Goal: Check status: Check status

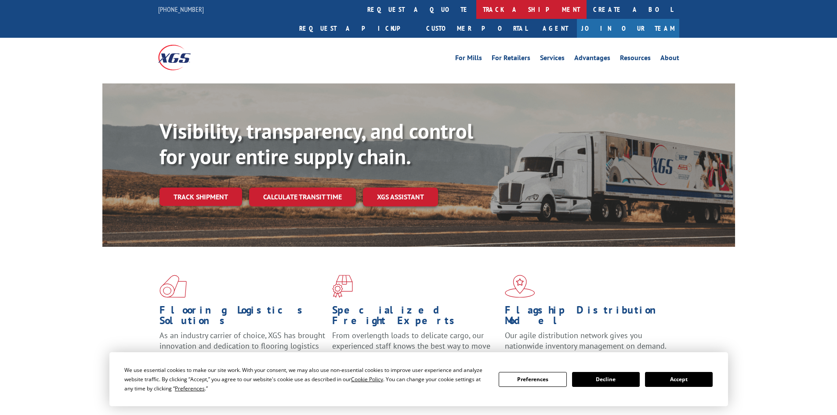
click at [476, 6] on link "track a shipment" at bounding box center [531, 9] width 110 height 19
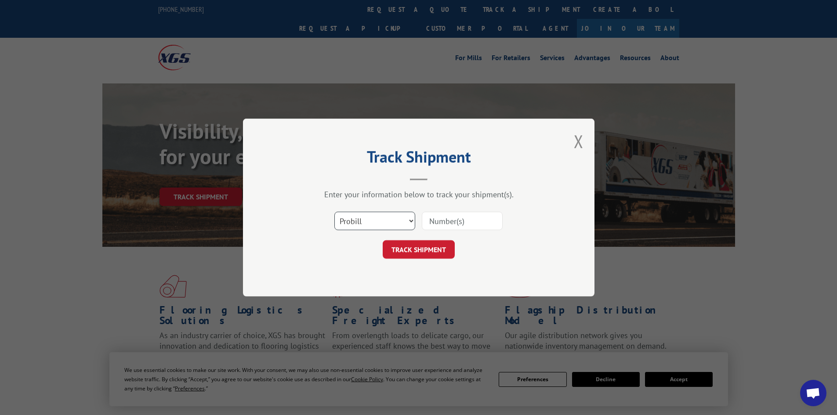
click at [409, 219] on select "Select category... Probill BOL PO" at bounding box center [374, 221] width 81 height 18
select select "bol"
click at [334, 212] on select "Select category... Probill BOL PO" at bounding box center [374, 221] width 81 height 18
click at [447, 214] on input at bounding box center [462, 221] width 81 height 18
paste input "5463856"
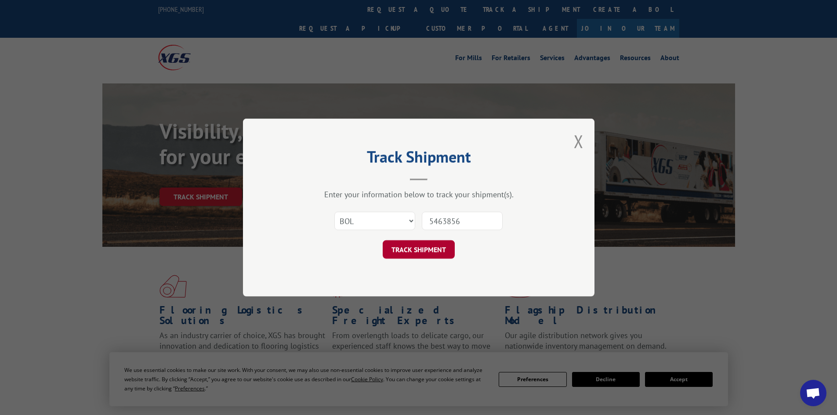
type input "5463856"
click at [425, 247] on button "TRACK SHIPMENT" at bounding box center [419, 249] width 72 height 18
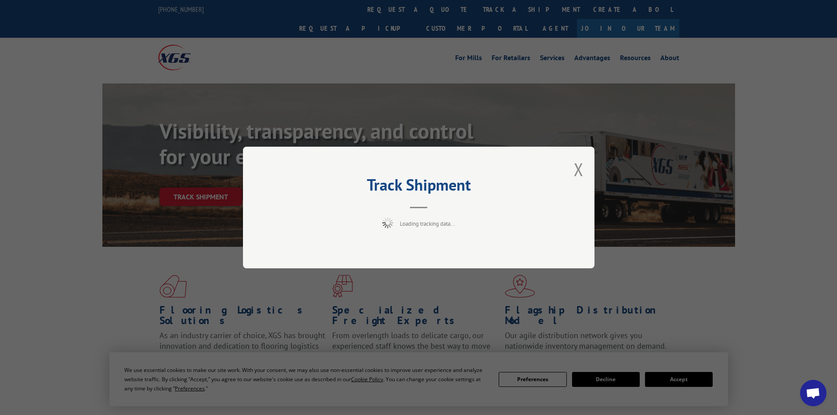
click at [677, 376] on div "Track Shipment Loading tracking data..." at bounding box center [418, 207] width 837 height 415
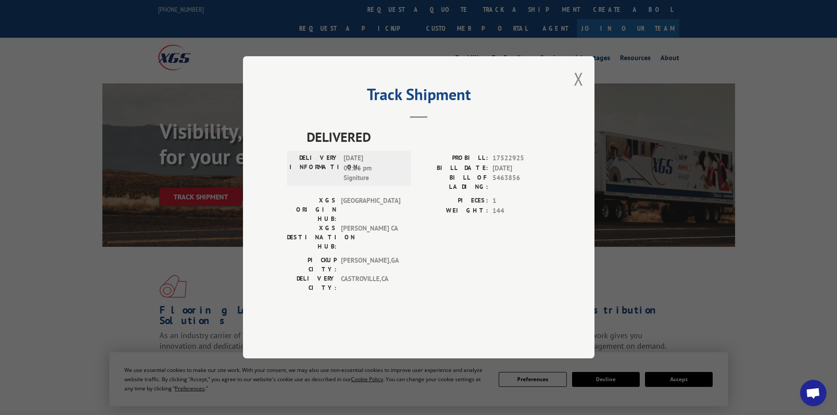
click at [678, 375] on div "Track Shipment DELIVERED DELIVERY INFORMATION: 10/01/2025 01:26 pm Signiture PR…" at bounding box center [418, 207] width 837 height 415
click at [667, 377] on div "Track Shipment DELIVERED DELIVERY INFORMATION: 10/01/2025 01:26 pm Signiture PR…" at bounding box center [418, 207] width 837 height 415
click at [575, 91] on button "Close modal" at bounding box center [579, 78] width 10 height 23
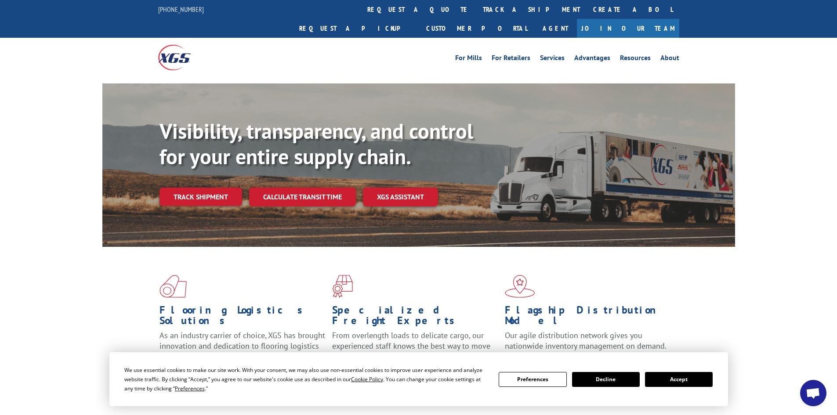
drag, startPoint x: 674, startPoint y: 379, endPoint x: 620, endPoint y: 349, distance: 61.6
click at [674, 378] on button "Accept" at bounding box center [679, 379] width 68 height 15
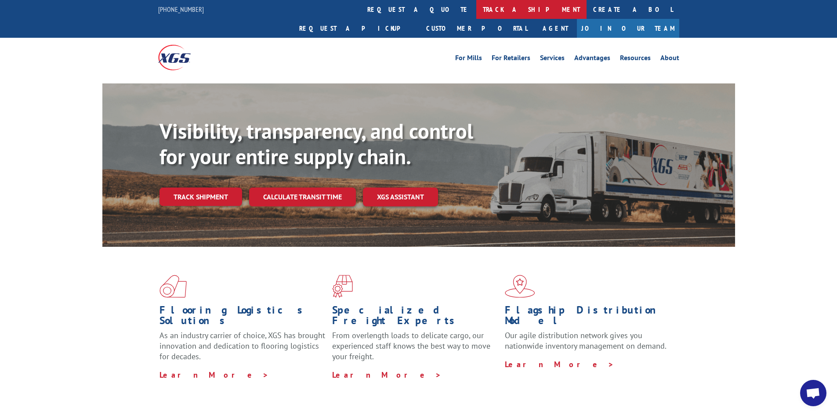
click at [476, 6] on link "track a shipment" at bounding box center [531, 9] width 110 height 19
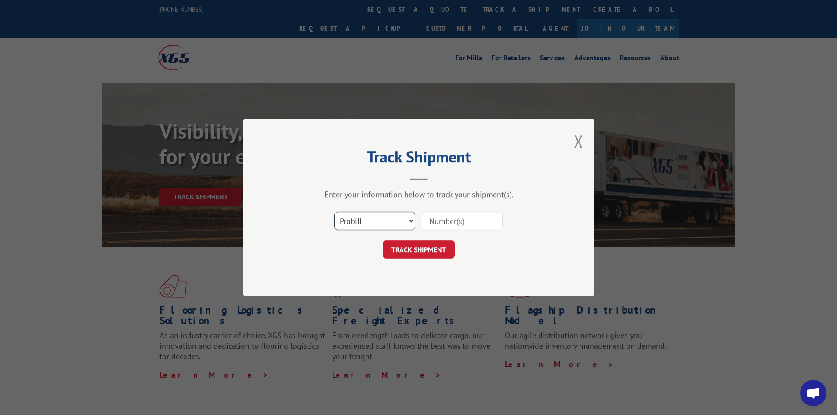
click at [411, 221] on select "Select category... Probill BOL PO" at bounding box center [374, 221] width 81 height 18
select select "bol"
click at [334, 212] on select "Select category... Probill BOL PO" at bounding box center [374, 221] width 81 height 18
click at [439, 226] on input at bounding box center [462, 221] width 81 height 18
paste input "5513823"
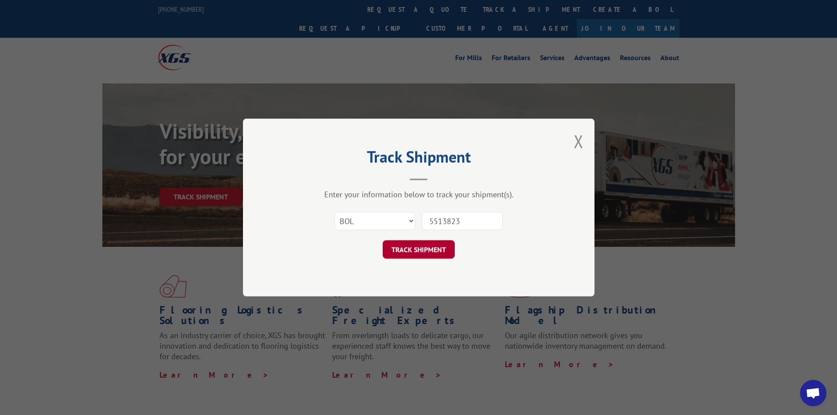
type input "5513823"
click at [424, 242] on button "TRACK SHIPMENT" at bounding box center [419, 249] width 72 height 18
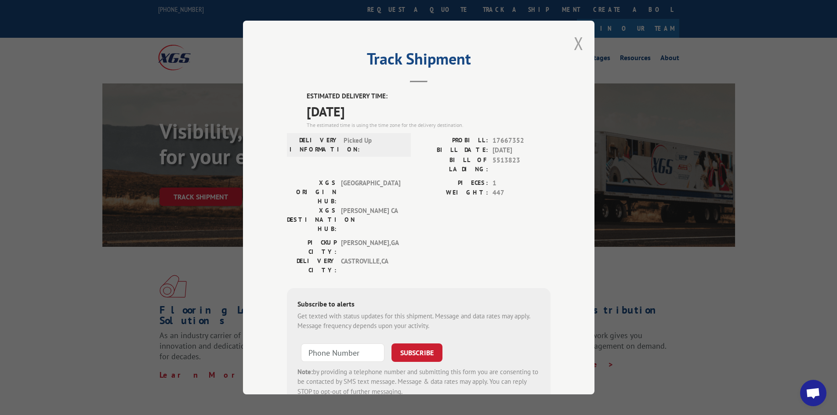
click at [574, 47] on button "Close modal" at bounding box center [579, 43] width 10 height 23
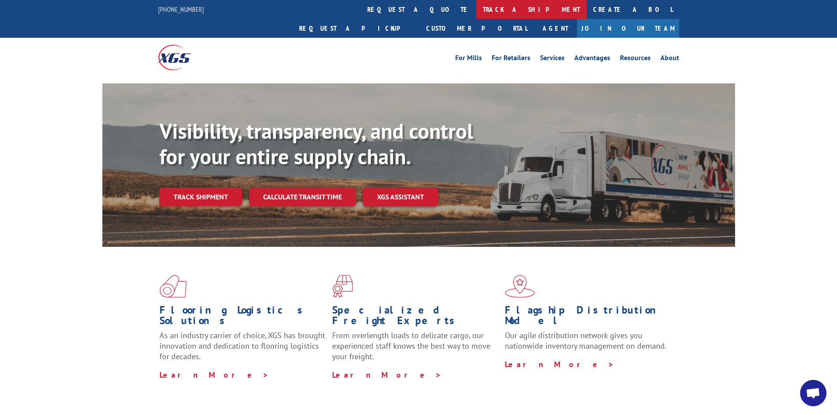
click at [476, 11] on link "track a shipment" at bounding box center [531, 9] width 110 height 19
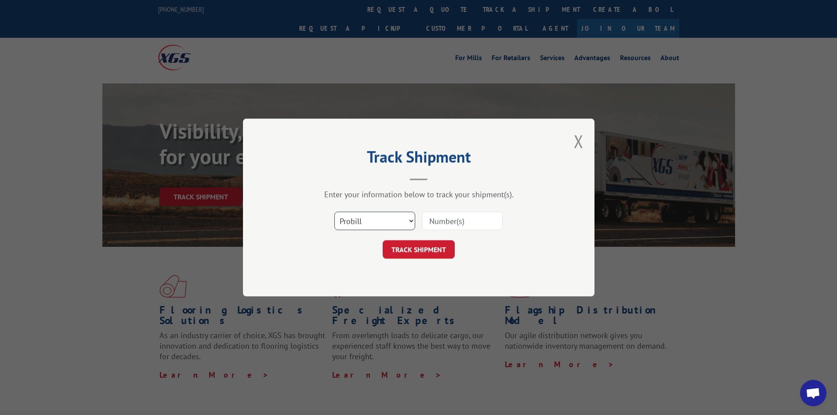
click at [409, 220] on select "Select category... Probill BOL PO" at bounding box center [374, 221] width 81 height 18
select select "bol"
click at [334, 212] on select "Select category... Probill BOL PO" at bounding box center [374, 221] width 81 height 18
click at [437, 222] on input at bounding box center [462, 221] width 81 height 18
paste input "472318"
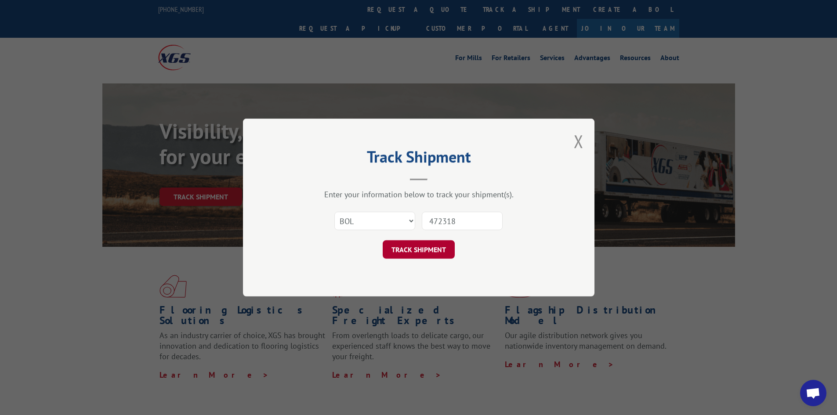
type input "472318"
click at [426, 249] on button "TRACK SHIPMENT" at bounding box center [419, 249] width 72 height 18
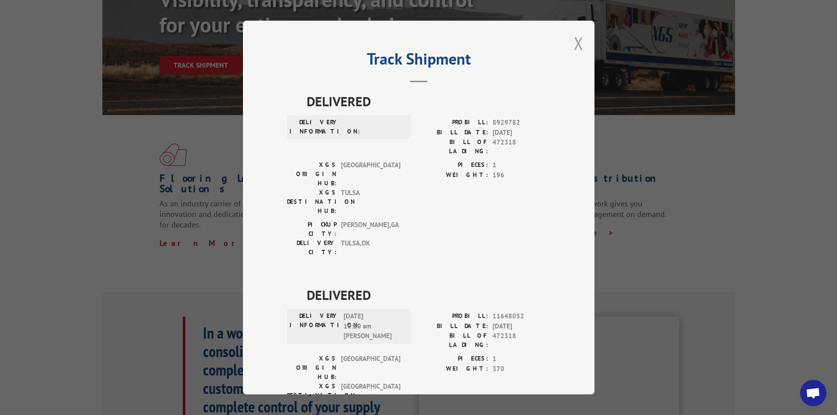
click at [574, 41] on button "Close modal" at bounding box center [579, 43] width 10 height 23
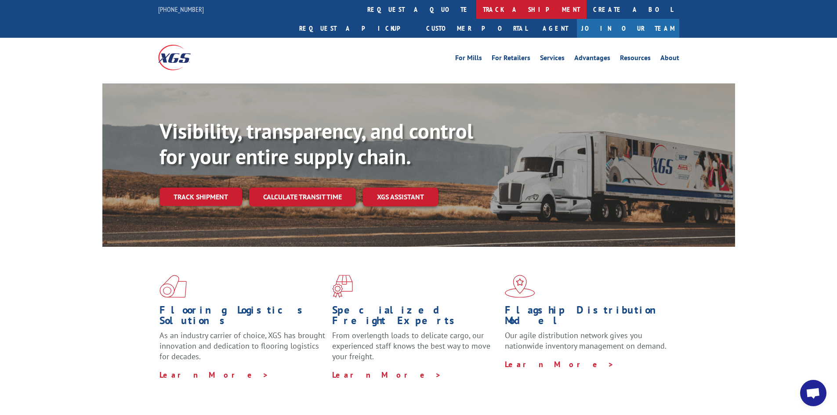
click at [476, 5] on link "track a shipment" at bounding box center [531, 9] width 110 height 19
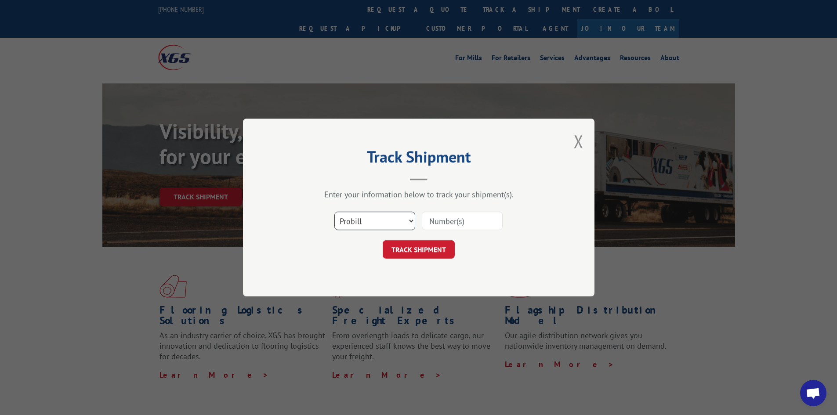
click at [410, 220] on select "Select category... Probill BOL PO" at bounding box center [374, 221] width 81 height 18
select select "bol"
click at [334, 212] on select "Select category... Probill BOL PO" at bounding box center [374, 221] width 81 height 18
click at [439, 224] on input at bounding box center [462, 221] width 81 height 18
paste input "472319"
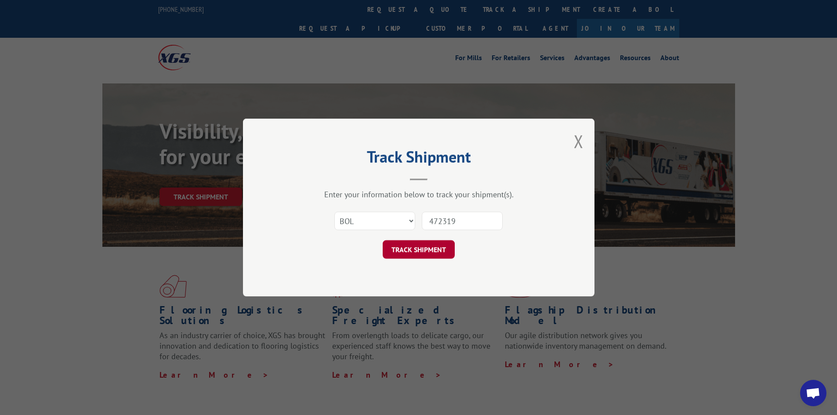
type input "472319"
click at [428, 241] on button "TRACK SHIPMENT" at bounding box center [419, 249] width 72 height 18
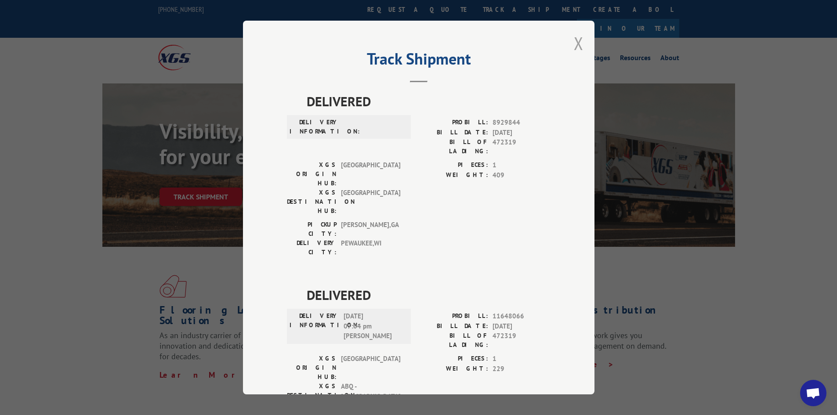
click at [574, 46] on button "Close modal" at bounding box center [579, 43] width 10 height 23
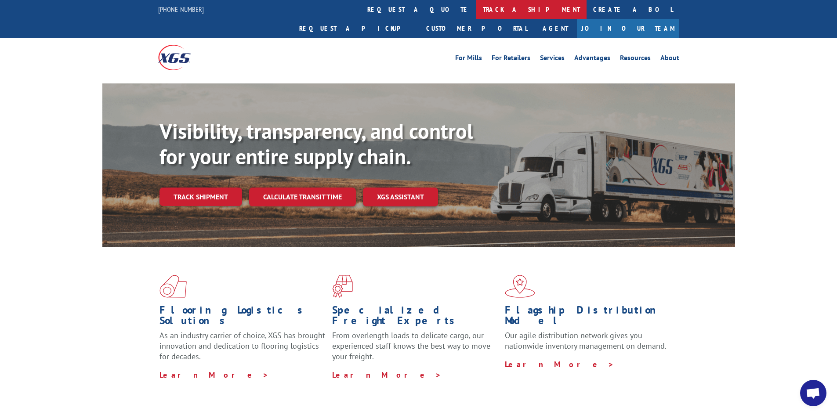
click at [476, 7] on link "track a shipment" at bounding box center [531, 9] width 110 height 19
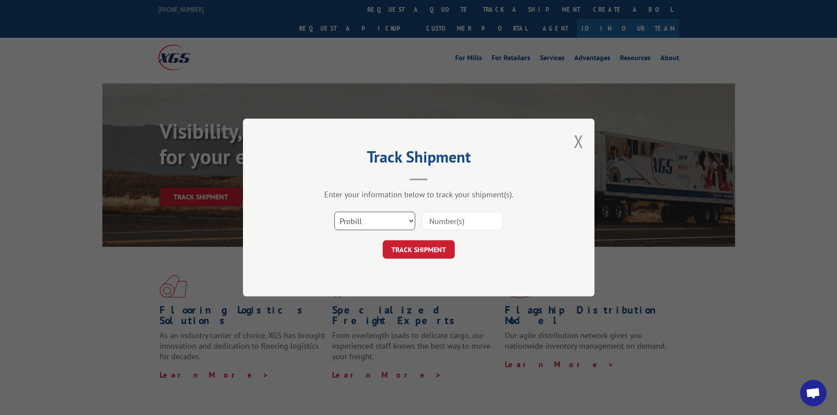
click at [411, 220] on select "Select category... Probill BOL PO" at bounding box center [374, 221] width 81 height 18
select select "bol"
click at [334, 212] on select "Select category... Probill BOL PO" at bounding box center [374, 221] width 81 height 18
click at [437, 223] on input at bounding box center [462, 221] width 81 height 18
paste input "471595"
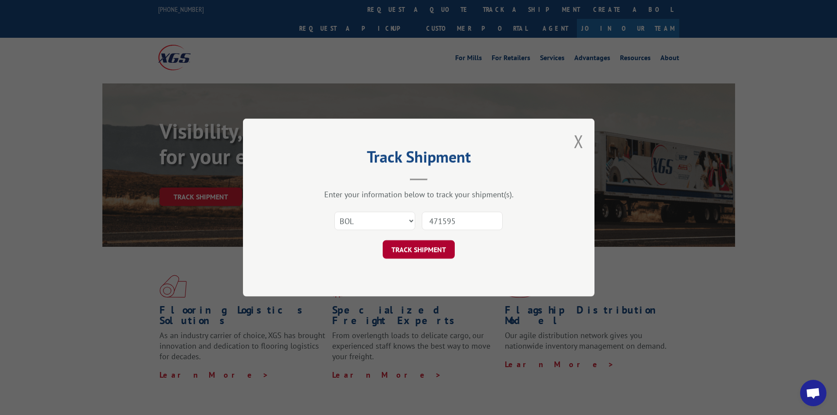
type input "471595"
click at [432, 250] on button "TRACK SHIPMENT" at bounding box center [419, 249] width 72 height 18
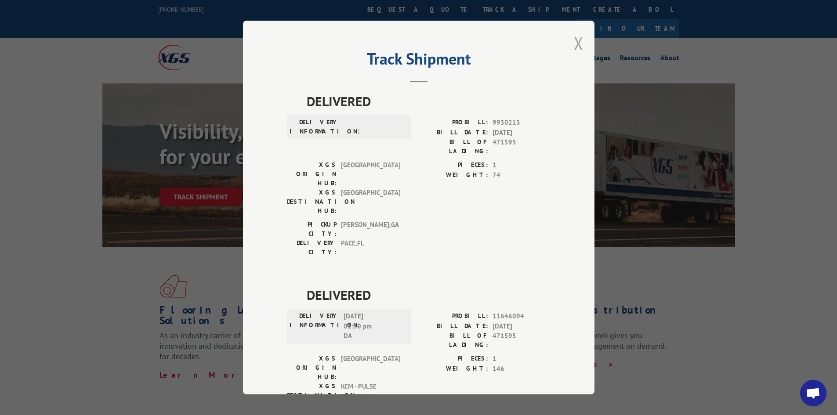
click at [574, 42] on button "Close modal" at bounding box center [579, 43] width 10 height 23
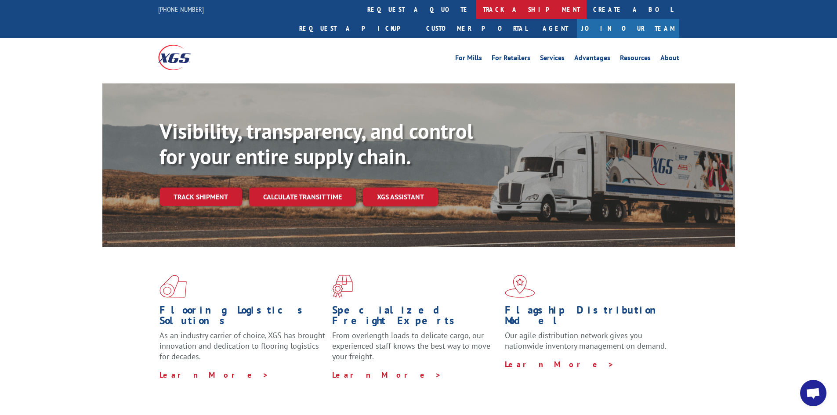
click at [476, 8] on link "track a shipment" at bounding box center [531, 9] width 110 height 19
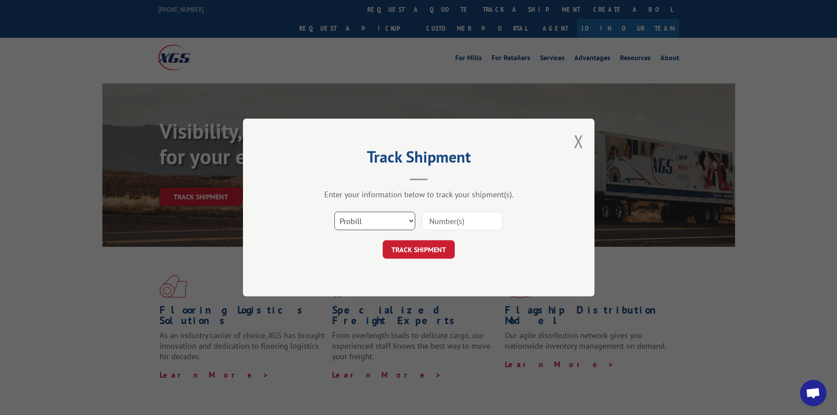
click at [404, 222] on select "Select category... Probill BOL PO" at bounding box center [374, 221] width 81 height 18
select select "bol"
click at [334, 212] on select "Select category... Probill BOL PO" at bounding box center [374, 221] width 81 height 18
click at [445, 221] on input at bounding box center [462, 221] width 81 height 18
paste input "7045825"
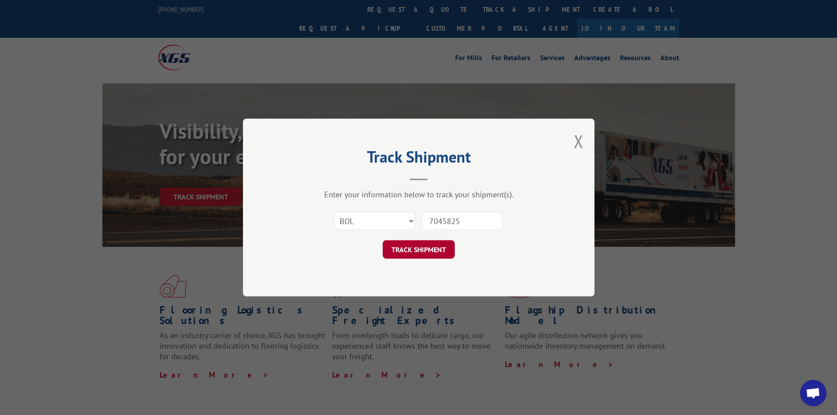
type input "7045825"
click at [426, 250] on button "TRACK SHIPMENT" at bounding box center [419, 249] width 72 height 18
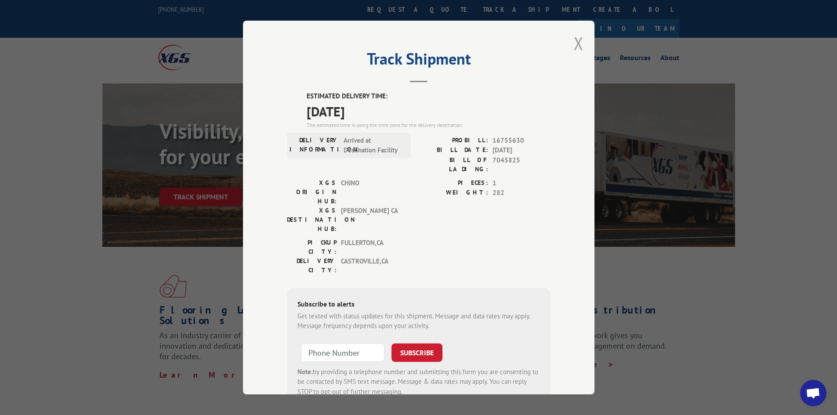
click at [577, 47] on button "Close modal" at bounding box center [579, 43] width 10 height 23
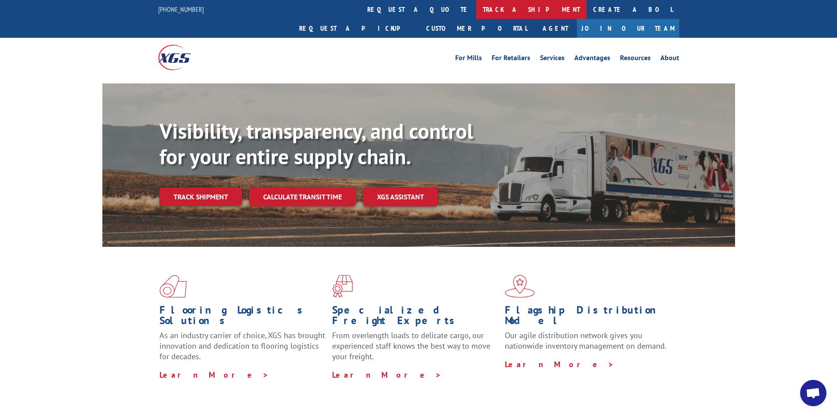
click at [476, 11] on link "track a shipment" at bounding box center [531, 9] width 110 height 19
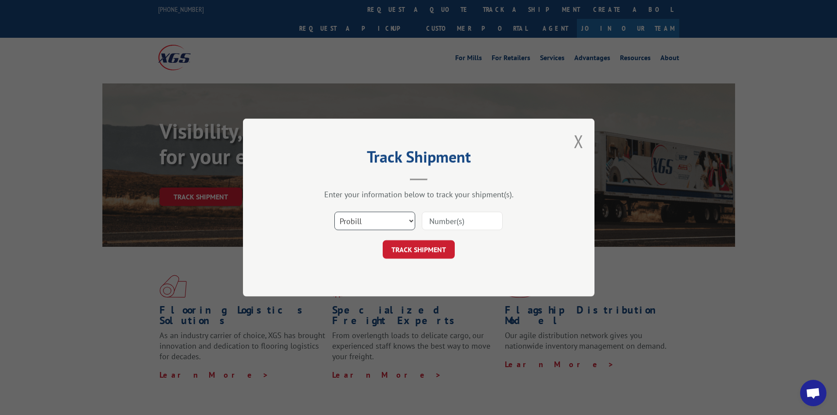
click at [411, 216] on select "Select category... Probill BOL PO" at bounding box center [374, 221] width 81 height 18
select select "bol"
click at [334, 212] on select "Select category... Probill BOL PO" at bounding box center [374, 221] width 81 height 18
click at [434, 225] on input at bounding box center [462, 221] width 81 height 18
paste input "470342"
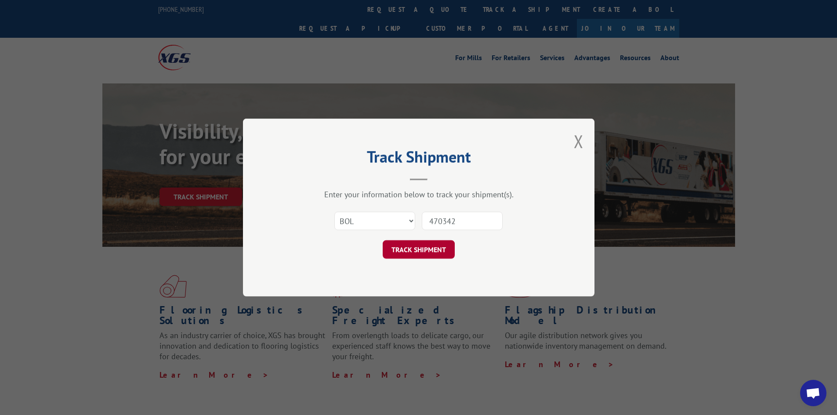
type input "470342"
click at [428, 250] on button "TRACK SHIPMENT" at bounding box center [419, 249] width 72 height 18
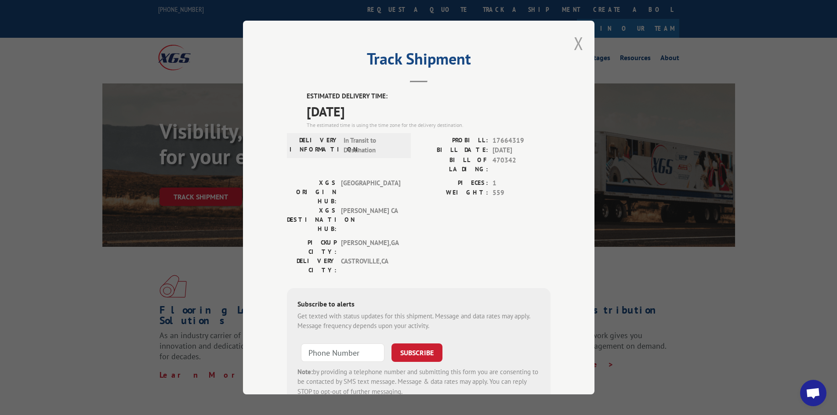
click at [574, 41] on button "Close modal" at bounding box center [579, 43] width 10 height 23
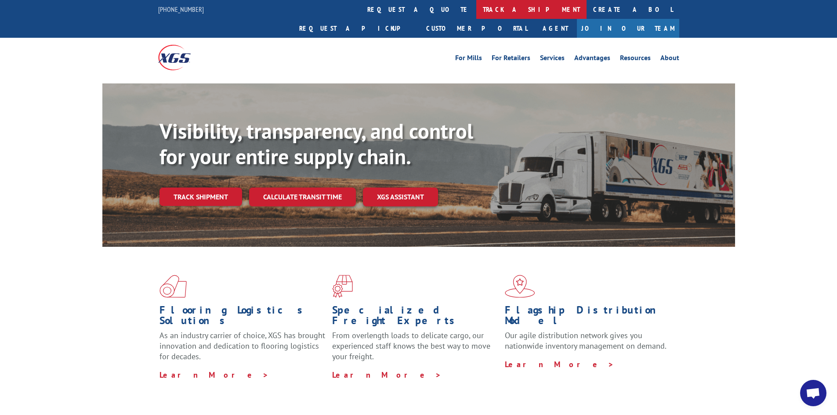
click at [476, 5] on link "track a shipment" at bounding box center [531, 9] width 110 height 19
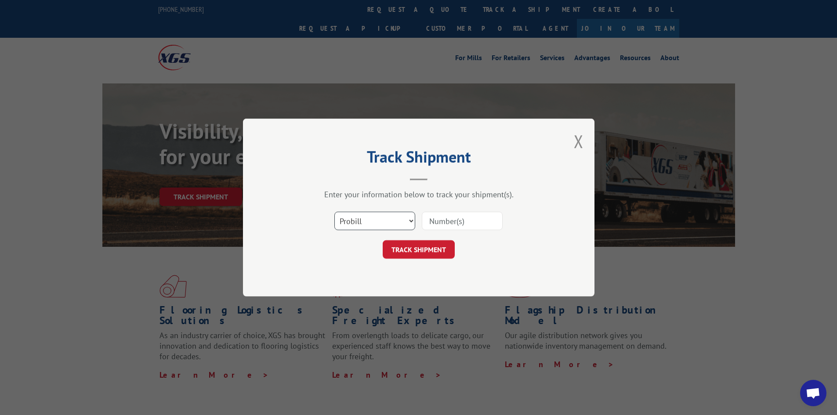
click at [409, 222] on select "Select category... Probill BOL PO" at bounding box center [374, 221] width 81 height 18
select select "bol"
click at [334, 212] on select "Select category... Probill BOL PO" at bounding box center [374, 221] width 81 height 18
click at [428, 221] on input at bounding box center [462, 221] width 81 height 18
paste input "5463856"
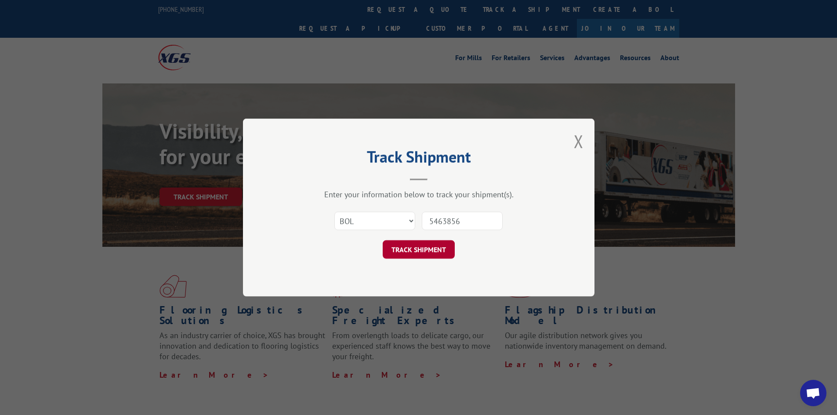
type input "5463856"
click at [424, 250] on button "TRACK SHIPMENT" at bounding box center [419, 249] width 72 height 18
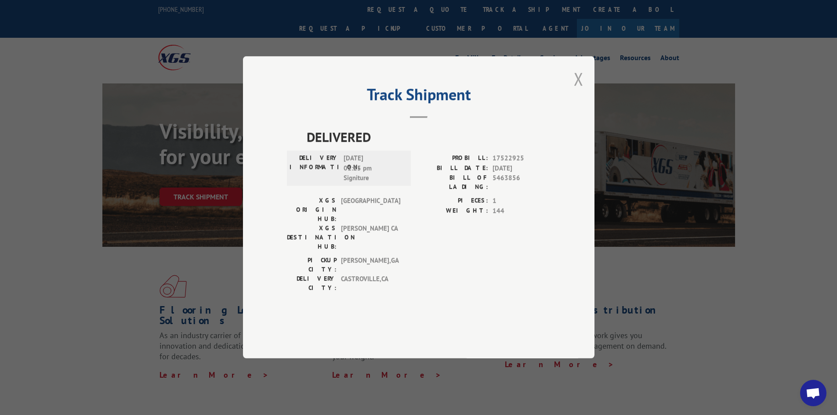
click at [578, 91] on button "Close modal" at bounding box center [579, 78] width 10 height 23
